Goal: Information Seeking & Learning: Compare options

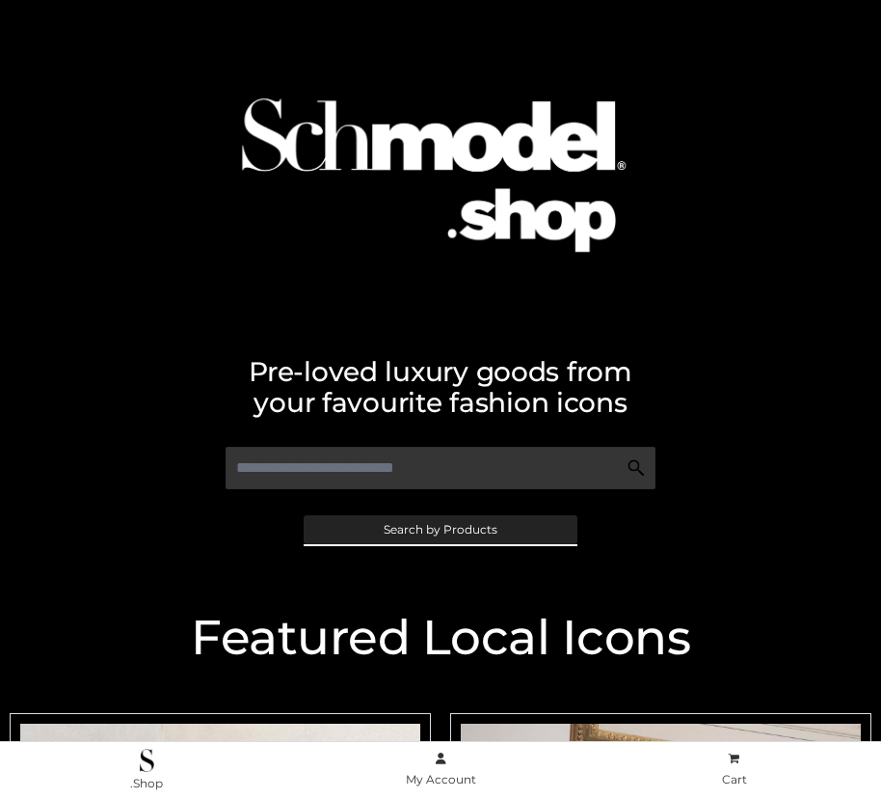
click at [440, 529] on span "Search by Products" at bounding box center [441, 530] width 114 height 12
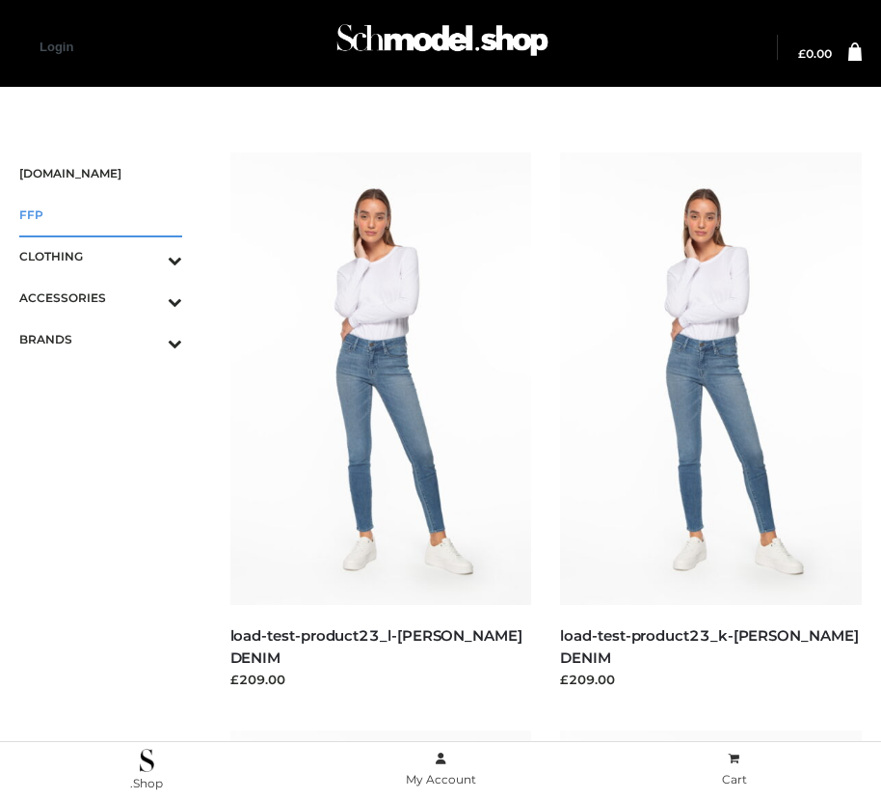
click at [100, 214] on span "FFP" at bounding box center [100, 214] width 163 height 22
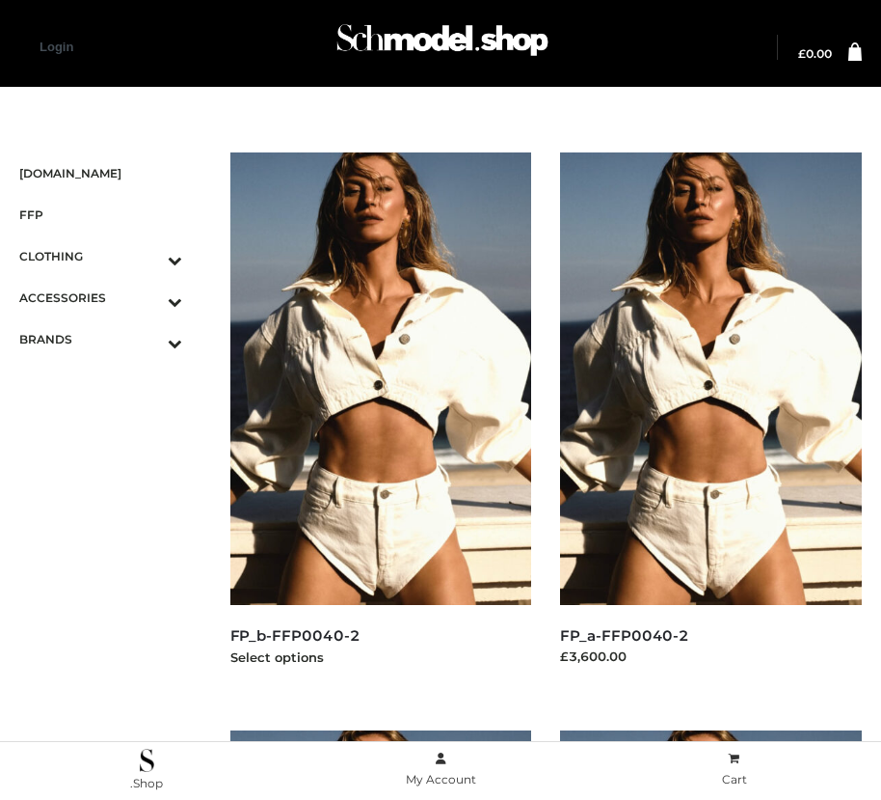
click at [380, 421] on img at bounding box center [381, 378] width 302 height 452
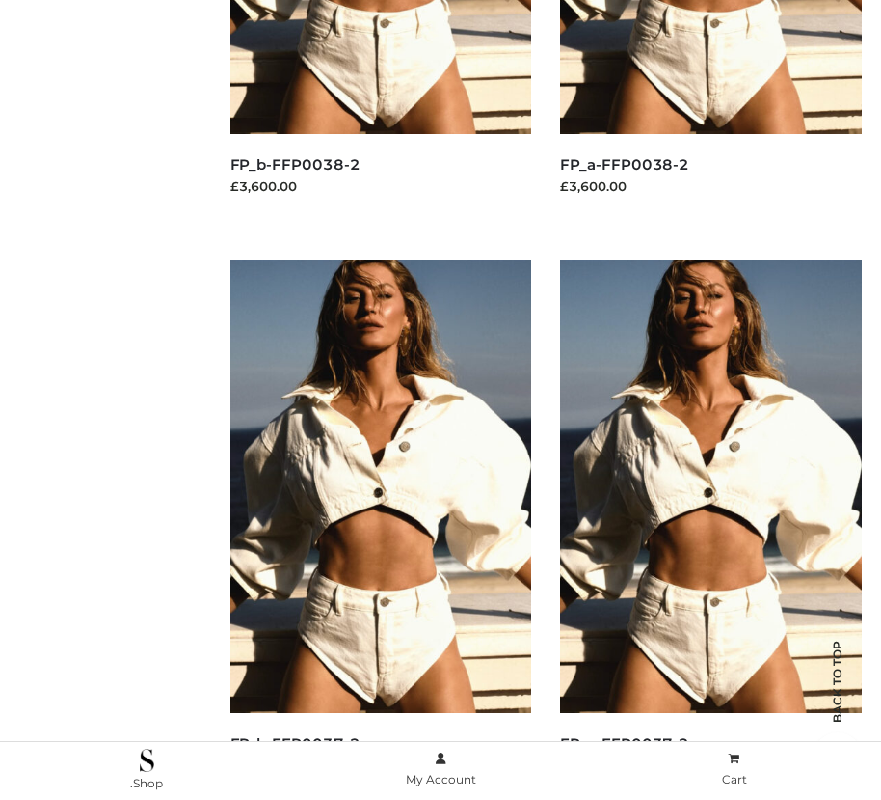
click at [711, 529] on img at bounding box center [711, 485] width 302 height 452
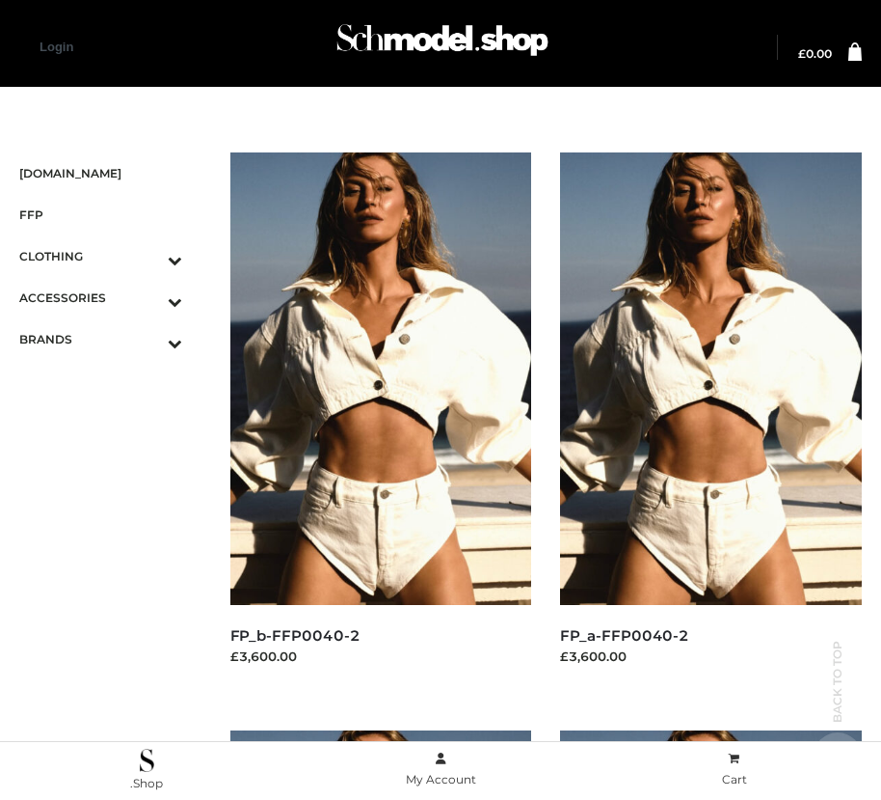
scroll to position [2204, 0]
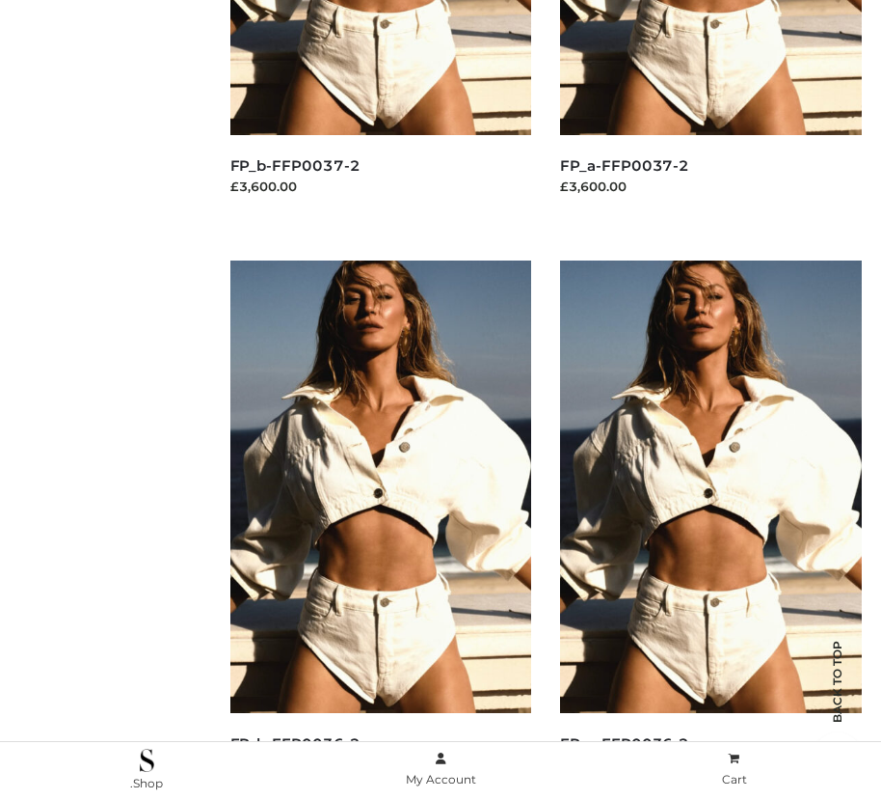
click at [380, 529] on img at bounding box center [381, 486] width 302 height 452
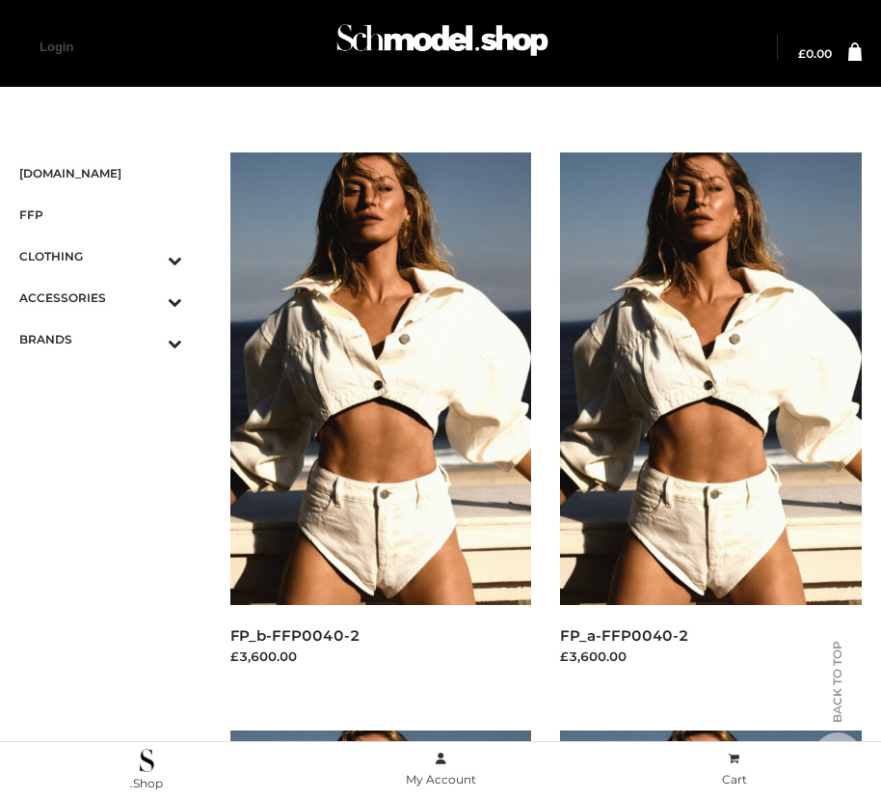
scroll to position [2781, 0]
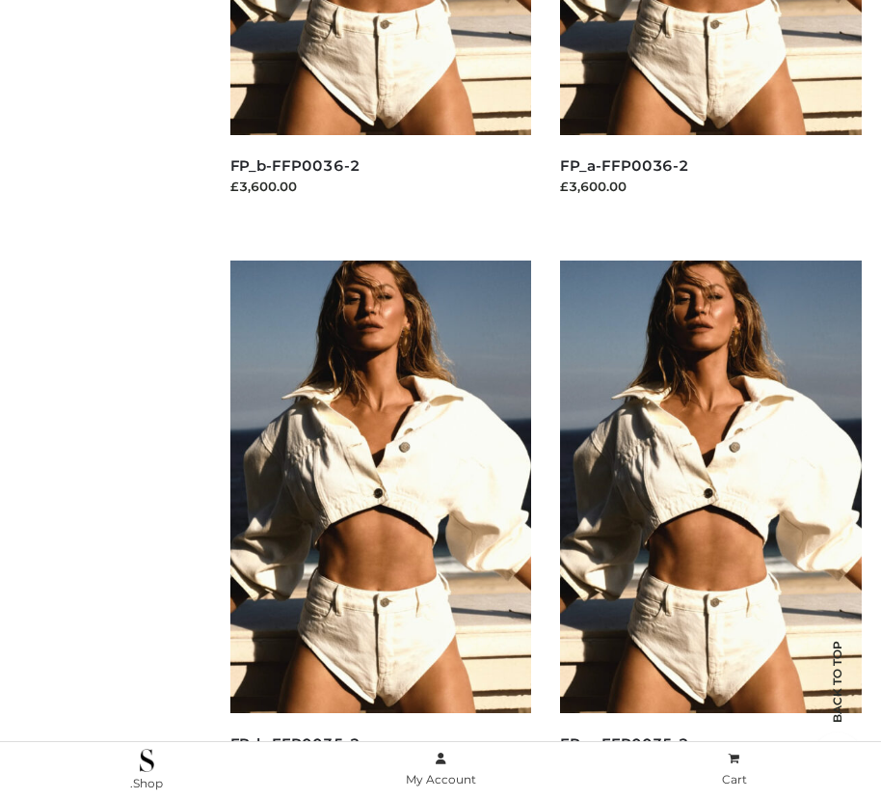
click at [380, 529] on img at bounding box center [381, 486] width 302 height 452
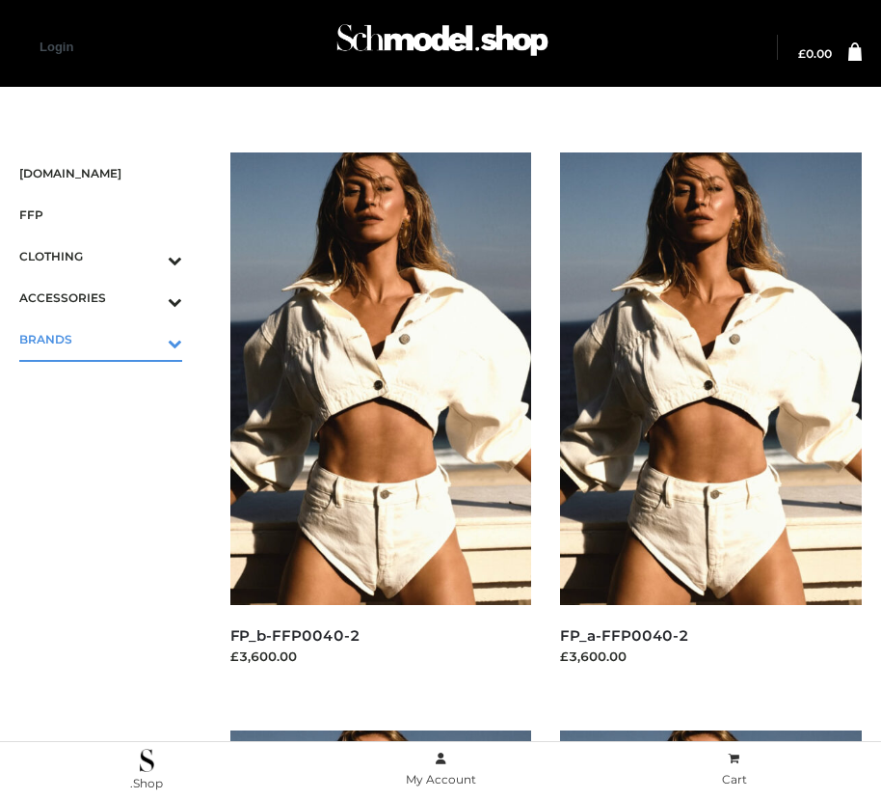
click at [148, 339] on icon "Toggle Submenu" at bounding box center [74, 343] width 216 height 22
click at [110, 380] on span "OPP SWIMWEAR" at bounding box center [111, 380] width 144 height 22
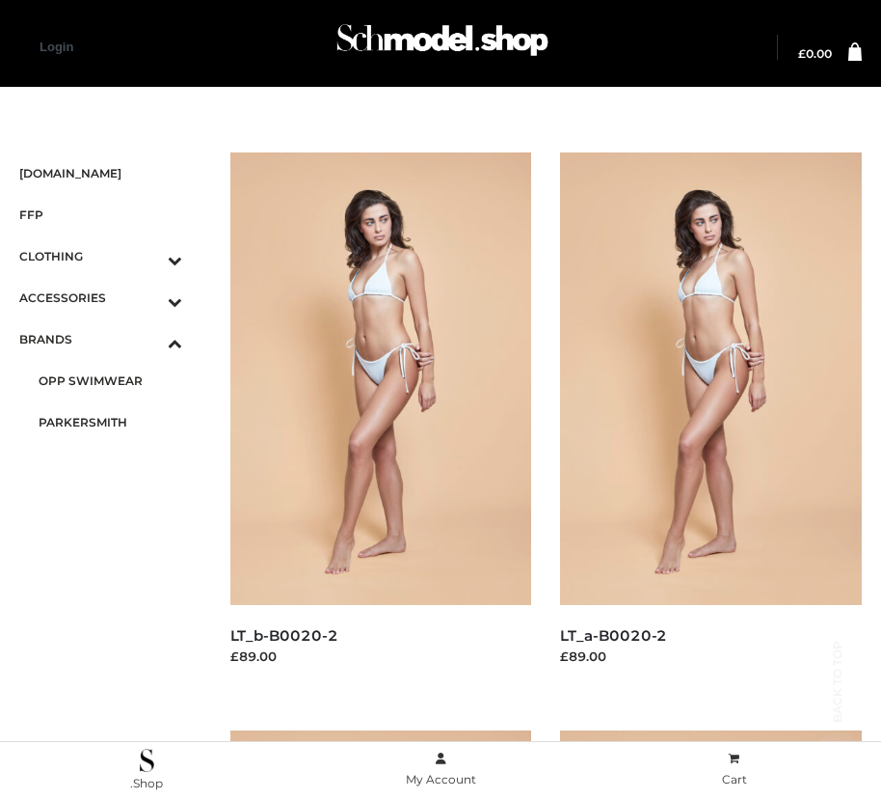
scroll to position [1626, 0]
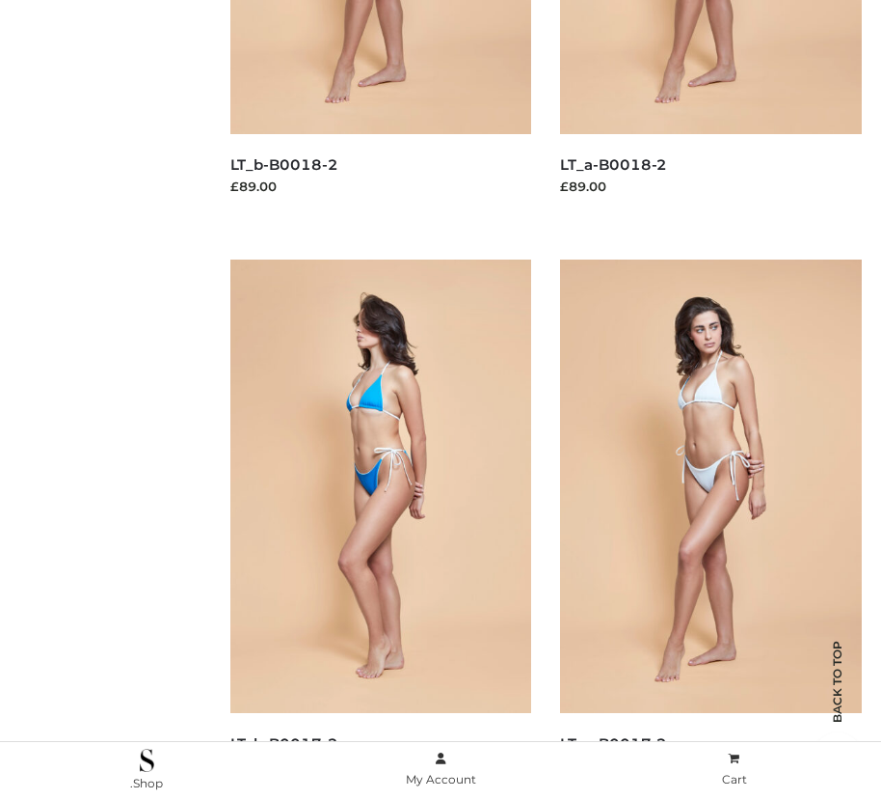
click at [380, 529] on img at bounding box center [381, 485] width 302 height 452
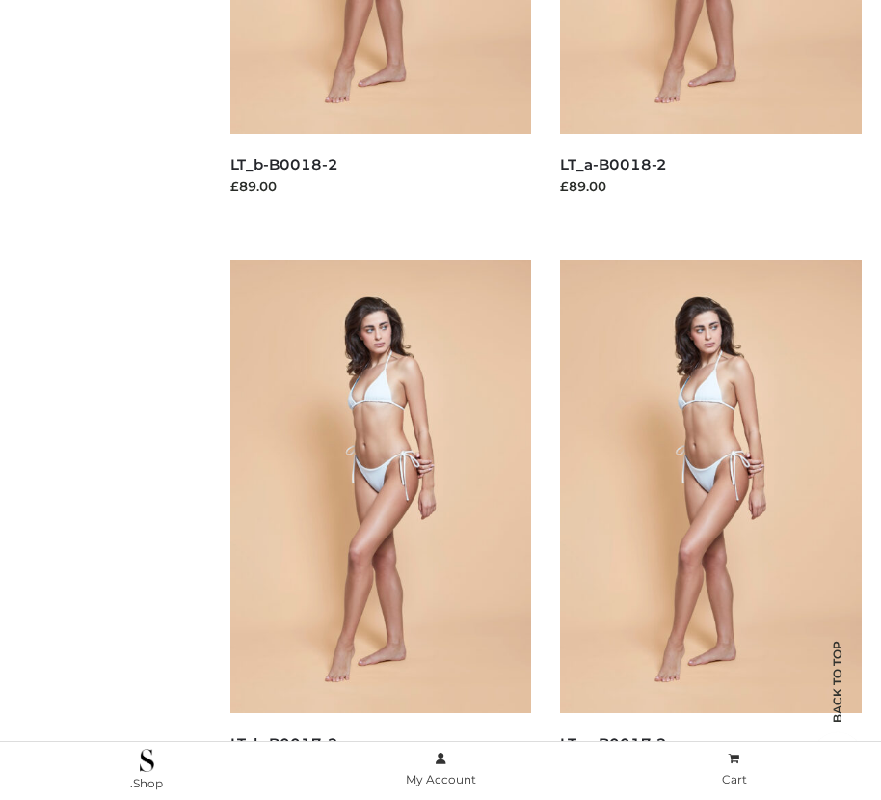
scroll to position [2204, 0]
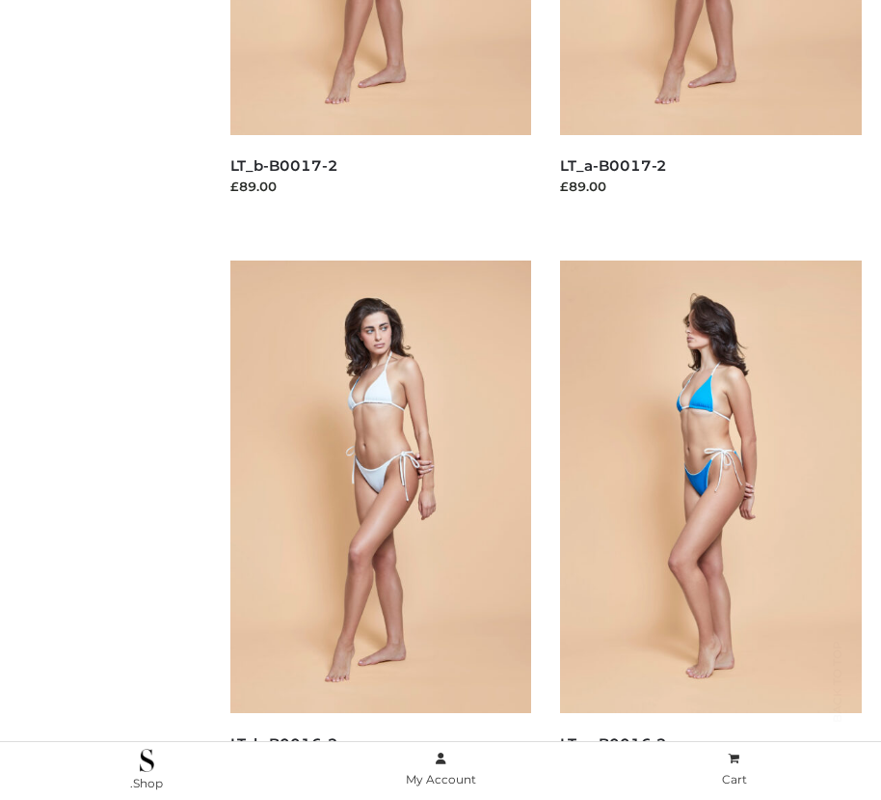
click at [711, 529] on img at bounding box center [711, 486] width 302 height 452
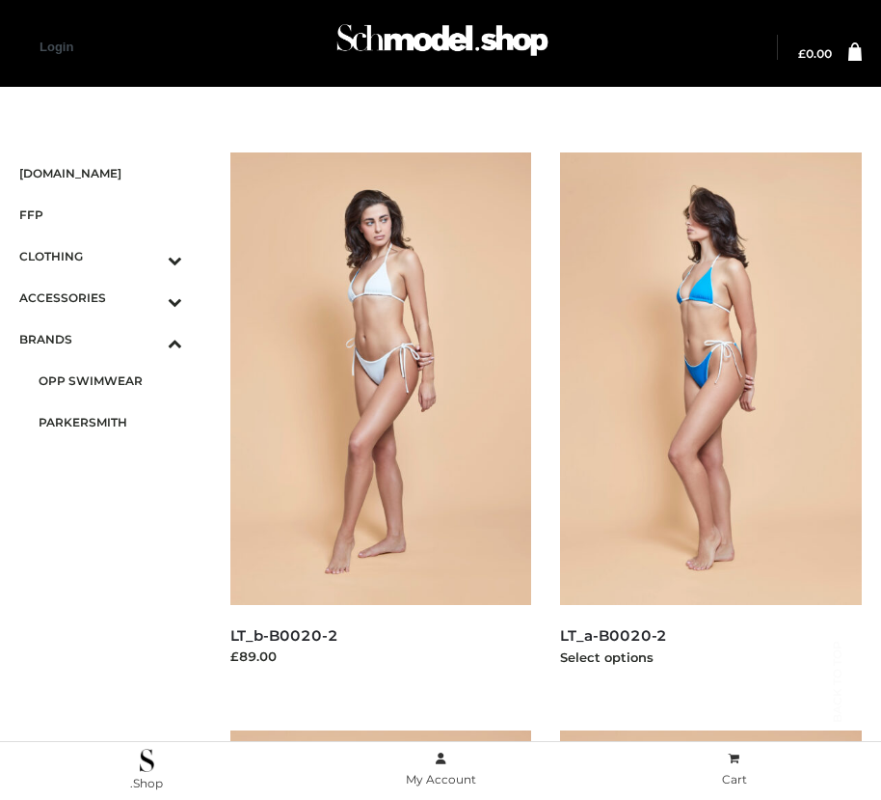
click at [711, 421] on img at bounding box center [711, 378] width 302 height 452
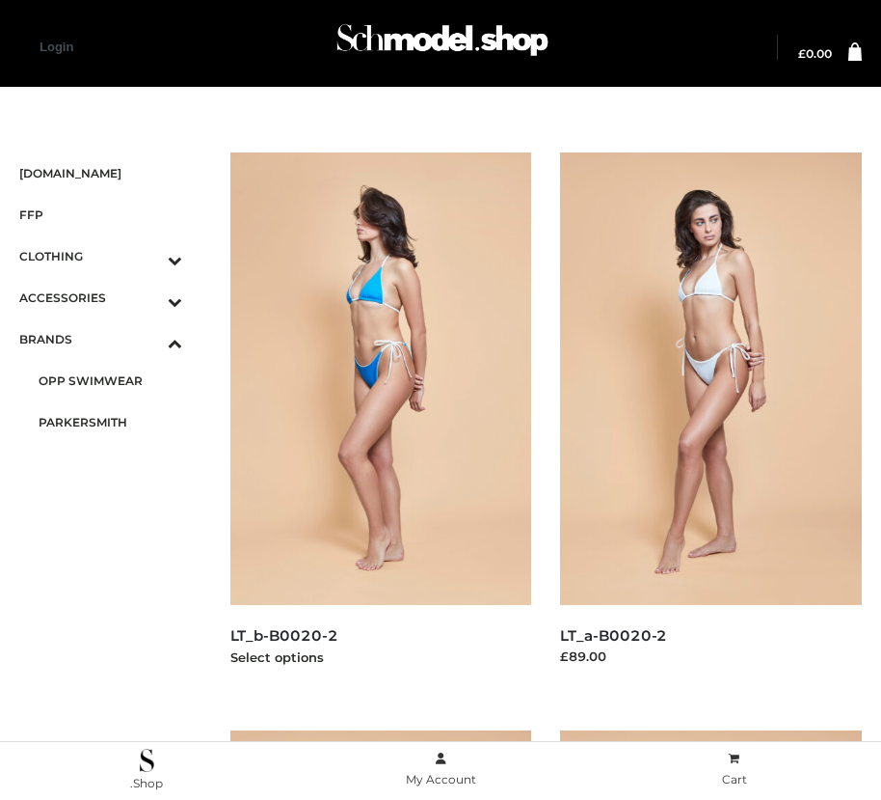
click at [380, 421] on img at bounding box center [381, 378] width 302 height 452
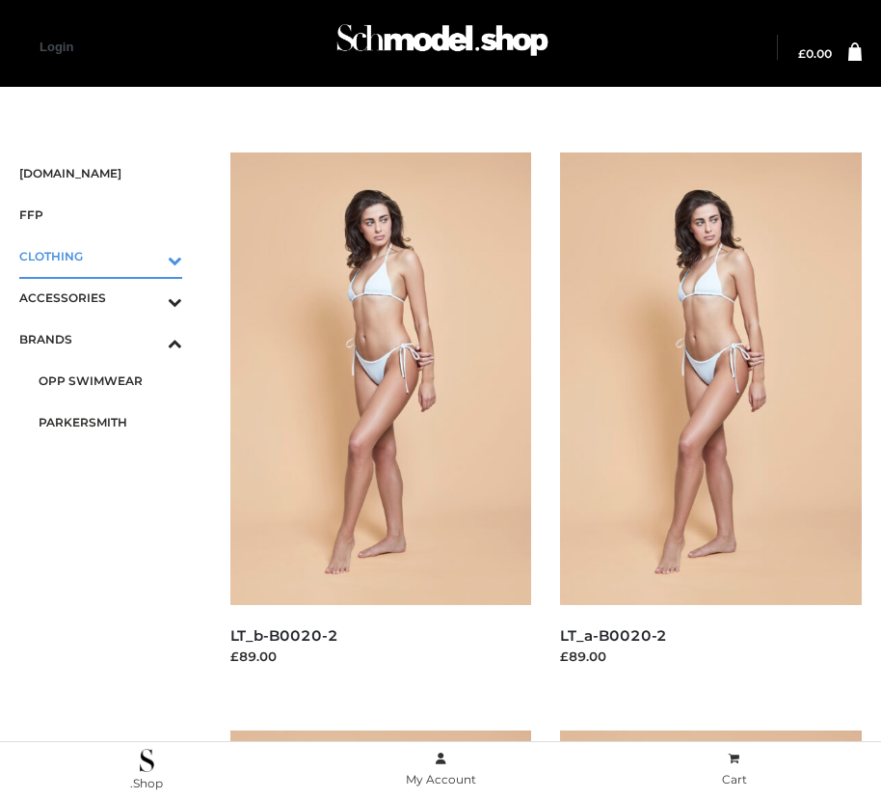
click at [148, 256] on icon "Toggle Submenu" at bounding box center [74, 260] width 216 height 22
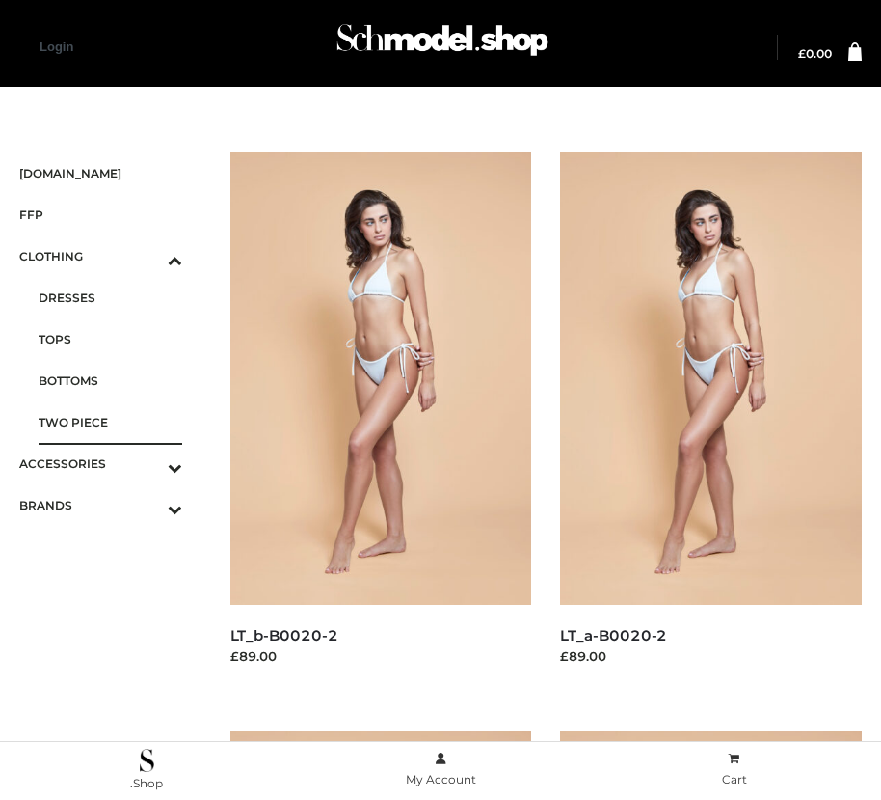
click at [110, 421] on span "TWO PIECE" at bounding box center [111, 422] width 144 height 22
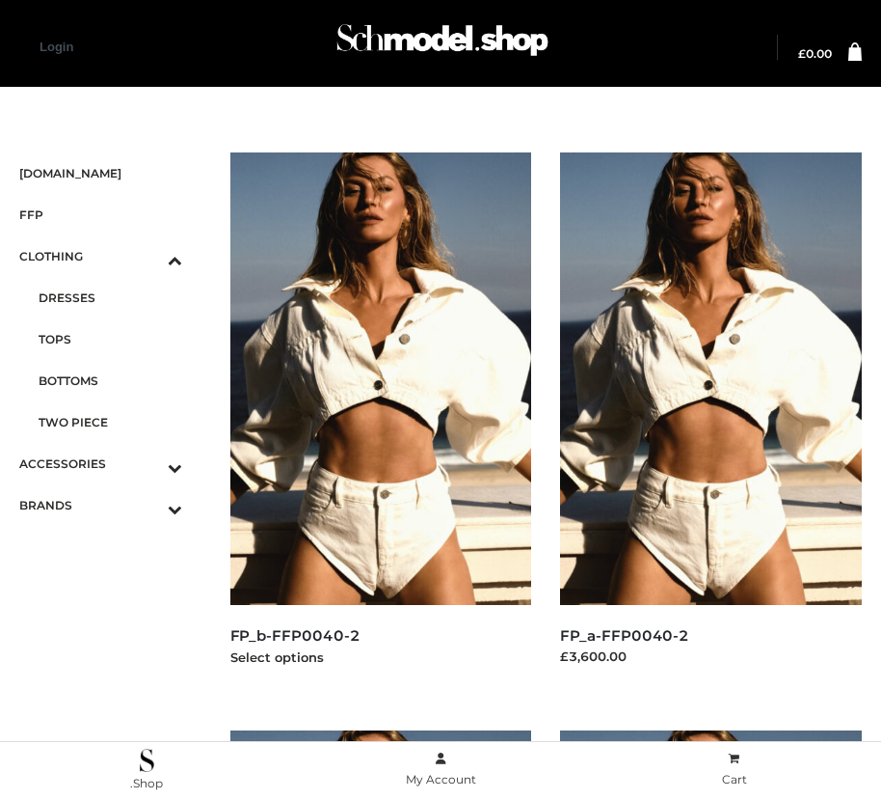
click at [380, 421] on img at bounding box center [381, 378] width 302 height 452
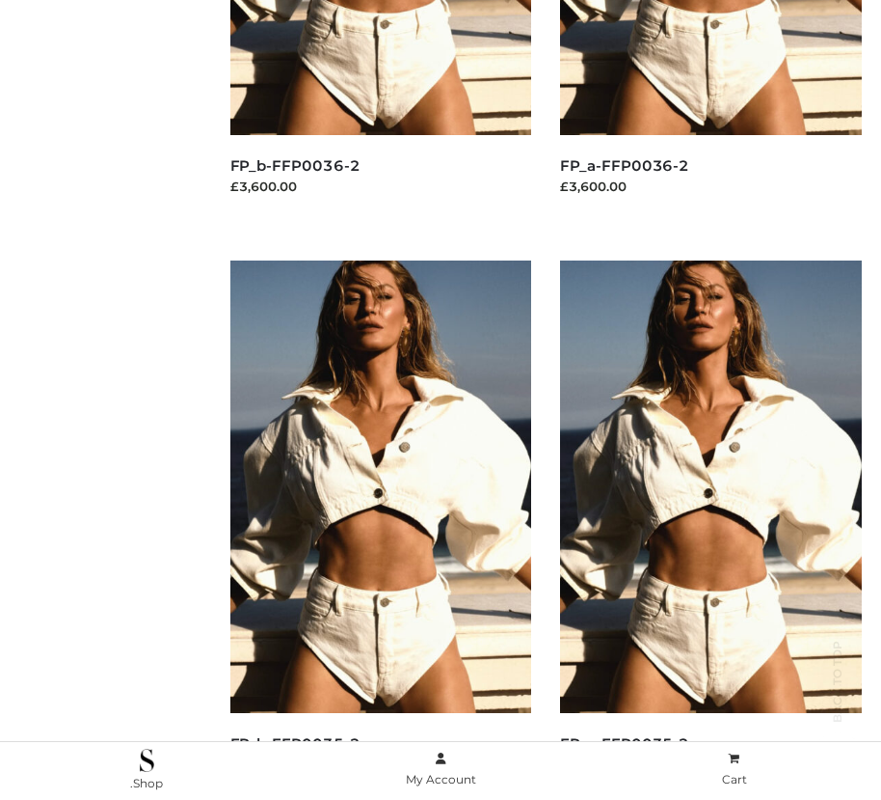
click at [380, 529] on img at bounding box center [381, 486] width 302 height 452
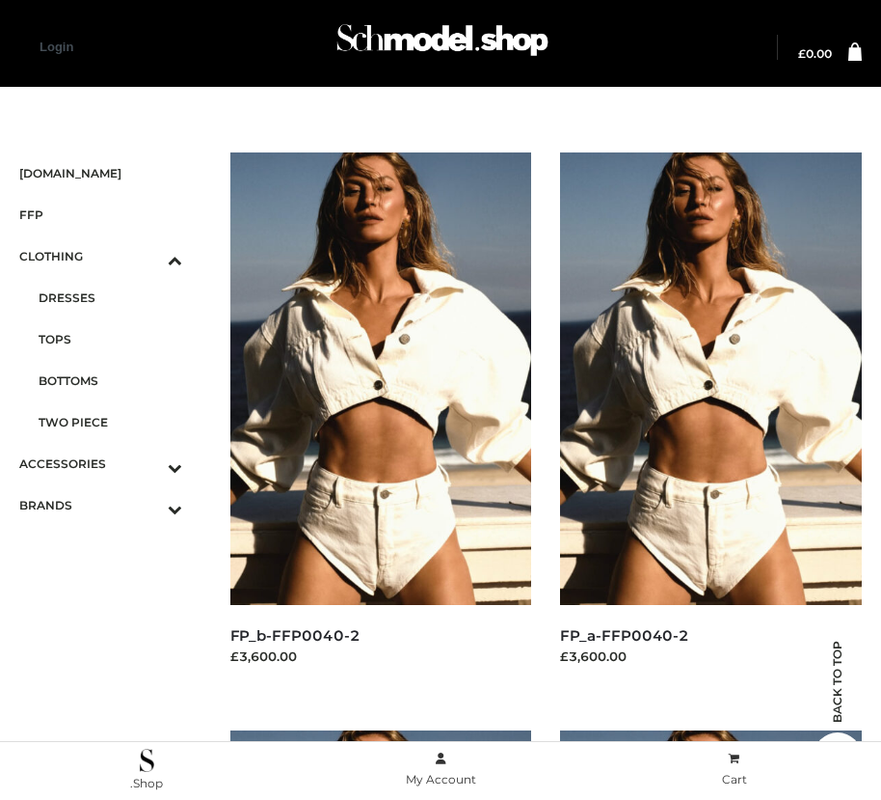
scroll to position [1626, 0]
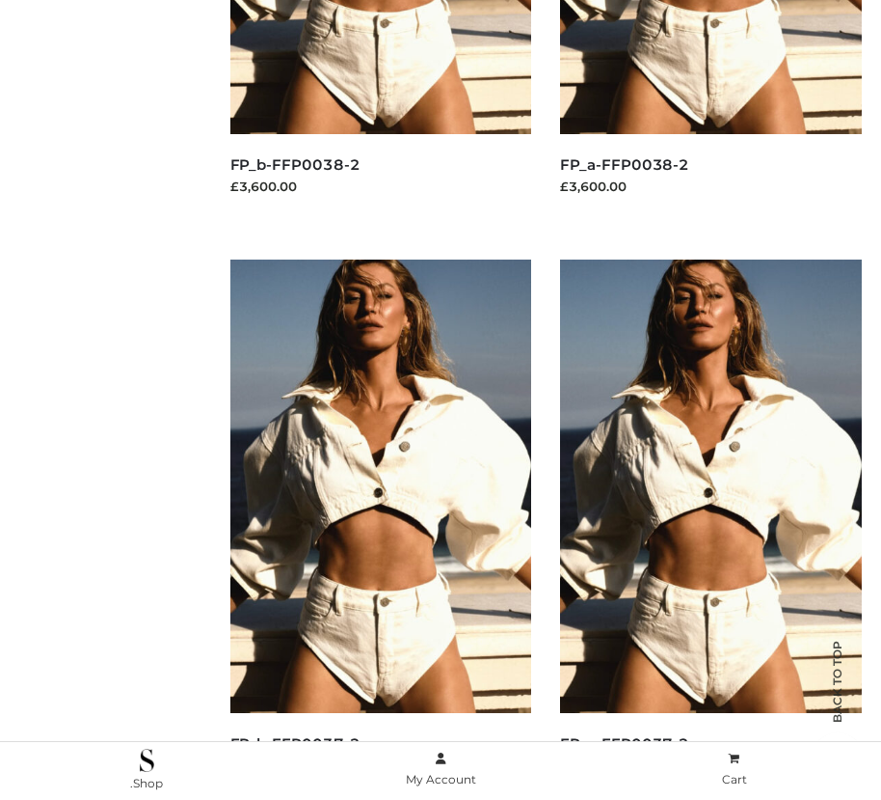
click at [711, 529] on img at bounding box center [711, 485] width 302 height 452
click at [380, 529] on img at bounding box center [381, 485] width 302 height 452
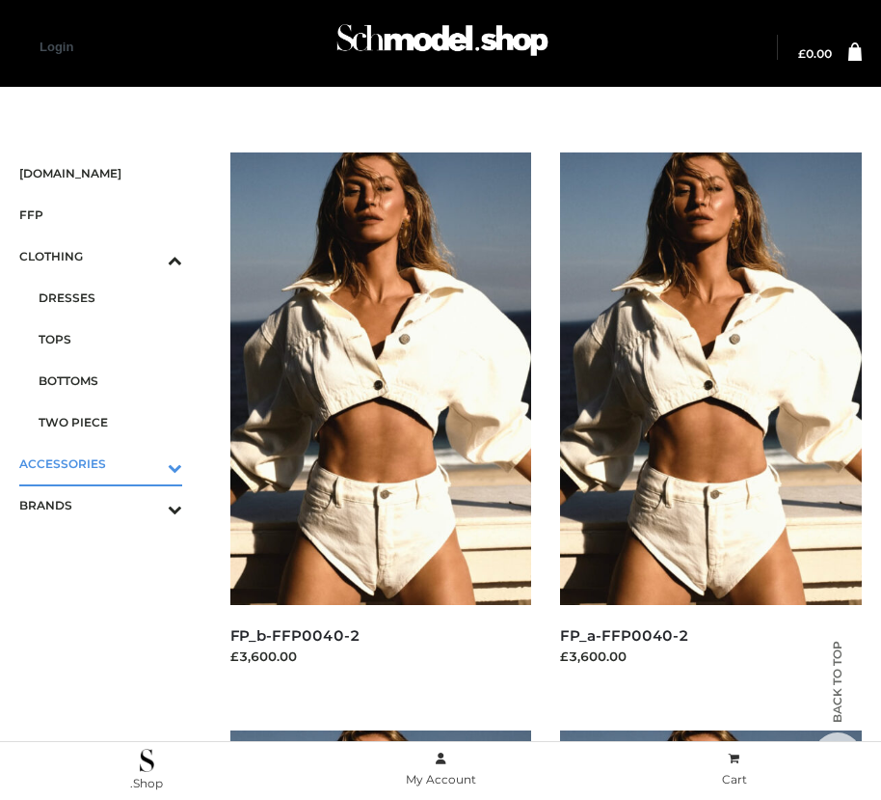
click at [148, 463] on icon "Toggle Submenu" at bounding box center [74, 467] width 216 height 22
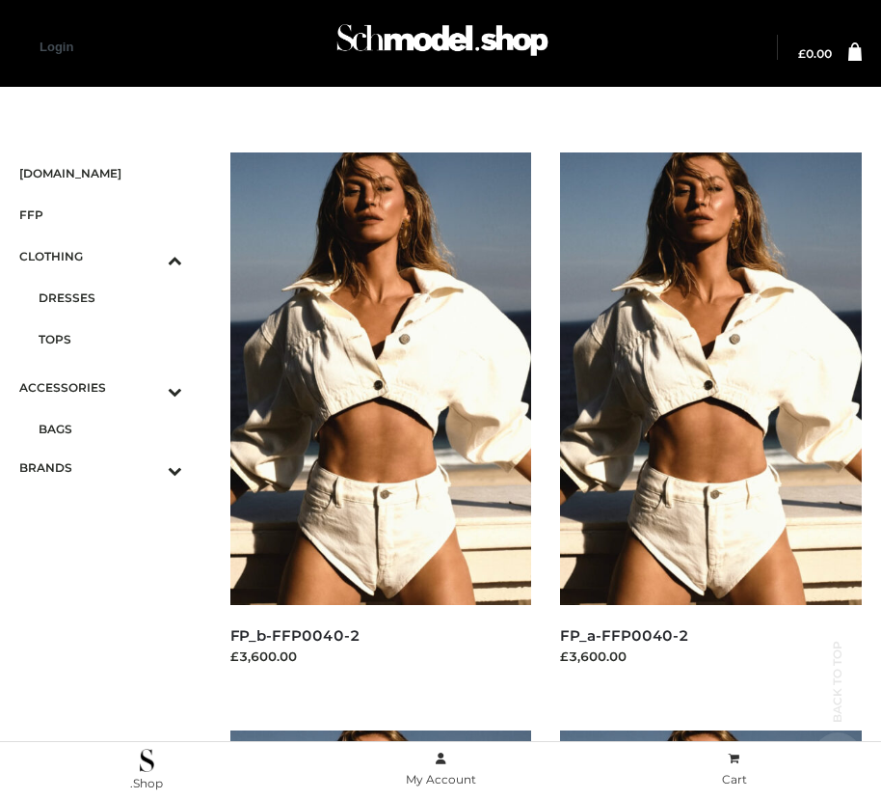
click at [110, 418] on span "BAGS" at bounding box center [111, 429] width 144 height 22
